Goal: Navigation & Orientation: Find specific page/section

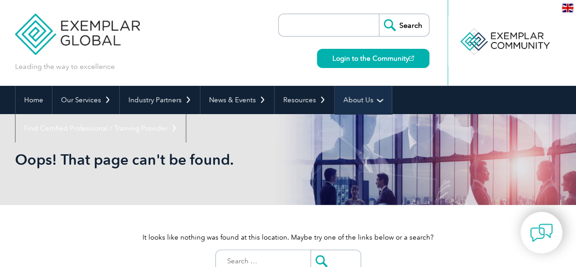
click at [365, 97] on link "About Us" at bounding box center [363, 100] width 57 height 28
click at [354, 98] on link "About Us" at bounding box center [363, 100] width 57 height 28
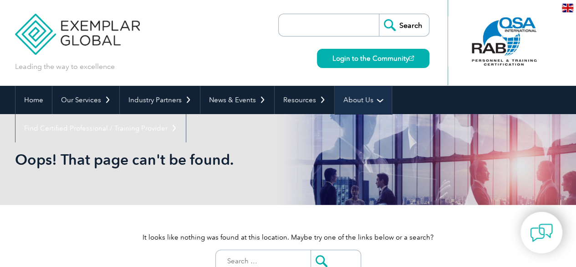
click at [376, 98] on link "About Us" at bounding box center [363, 100] width 57 height 28
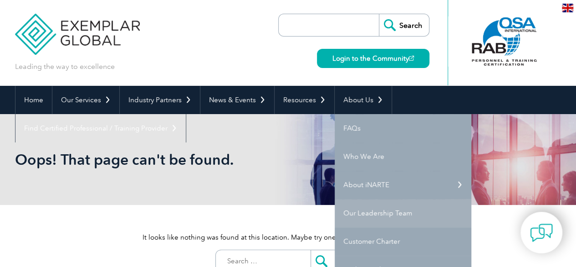
click at [383, 216] on link "Our Leadership Team" at bounding box center [403, 213] width 137 height 28
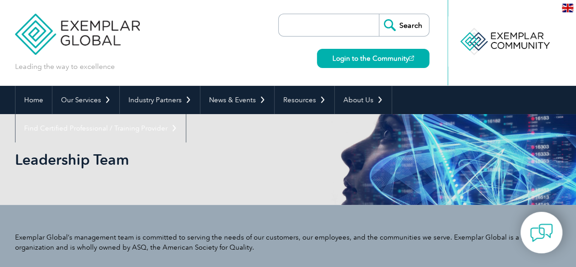
click at [89, 31] on img at bounding box center [77, 27] width 125 height 55
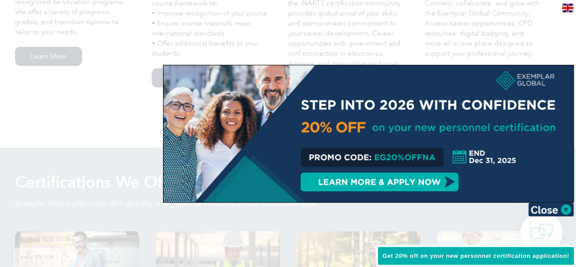
scroll to position [820, 0]
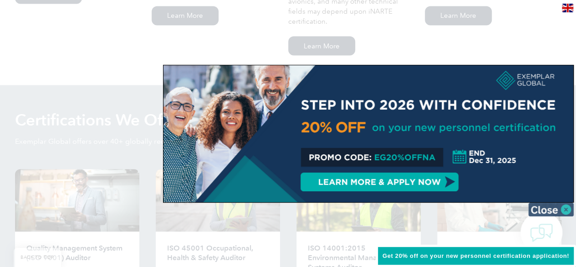
click at [571, 210] on img at bounding box center [552, 209] width 46 height 14
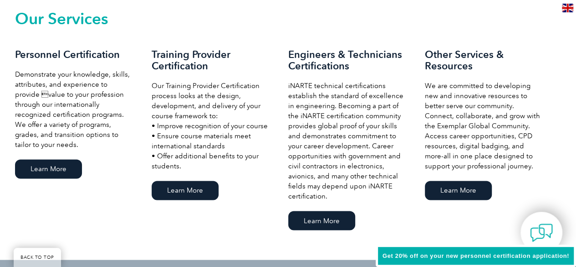
scroll to position [587, 0]
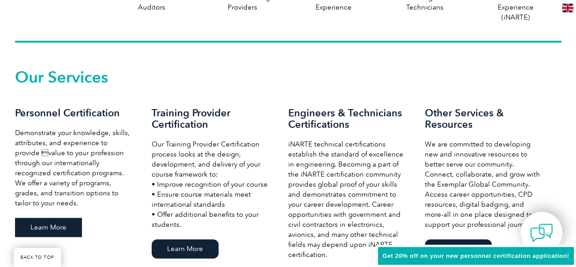
click at [51, 225] on link "Learn More" at bounding box center [48, 226] width 67 height 19
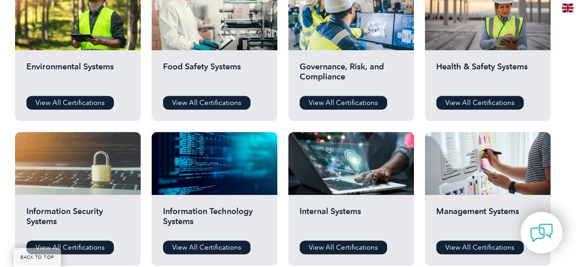
scroll to position [410, 0]
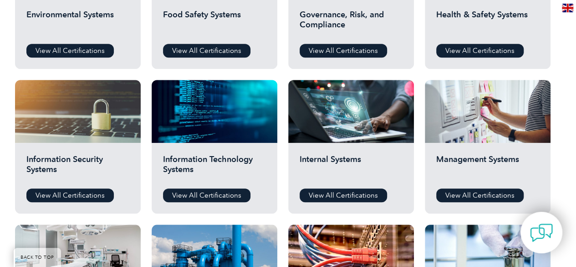
click at [558, 154] on div "Before You Apply For a Certification Download the “Certification Requirements” …" at bounding box center [288, 176] width 547 height 673
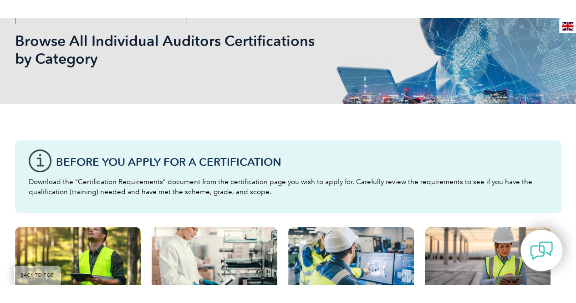
scroll to position [0, 0]
